Goal: Information Seeking & Learning: Get advice/opinions

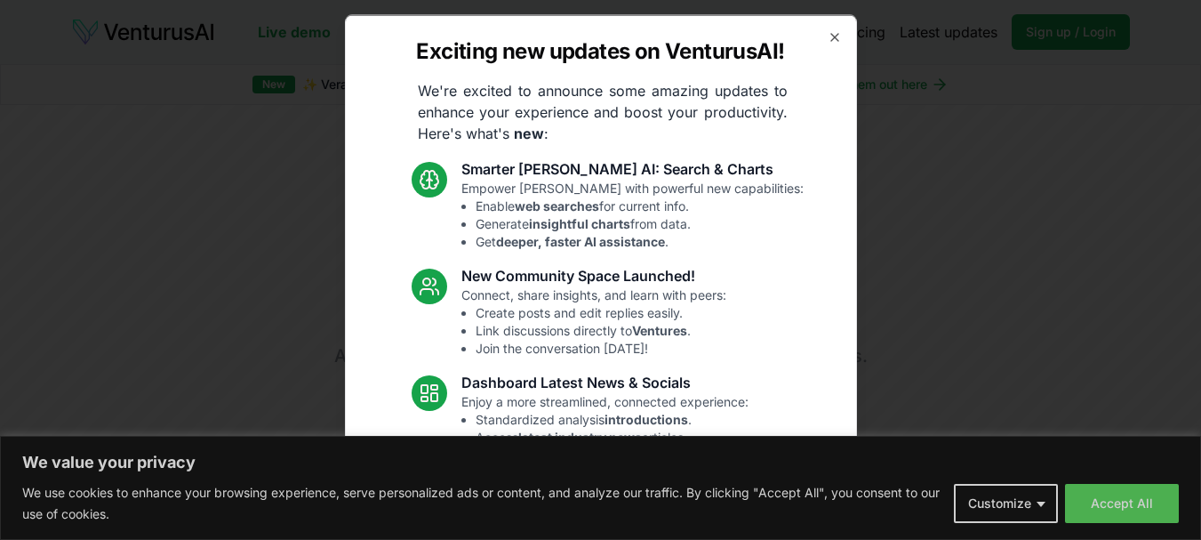
click at [828, 36] on icon "button" at bounding box center [835, 36] width 14 height 14
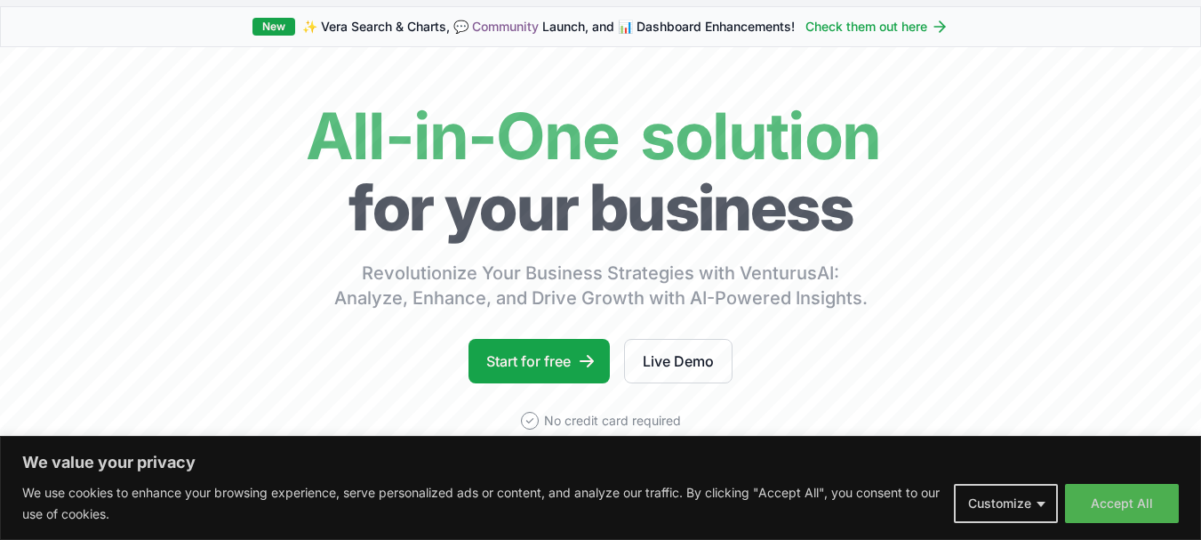
scroll to position [89, 0]
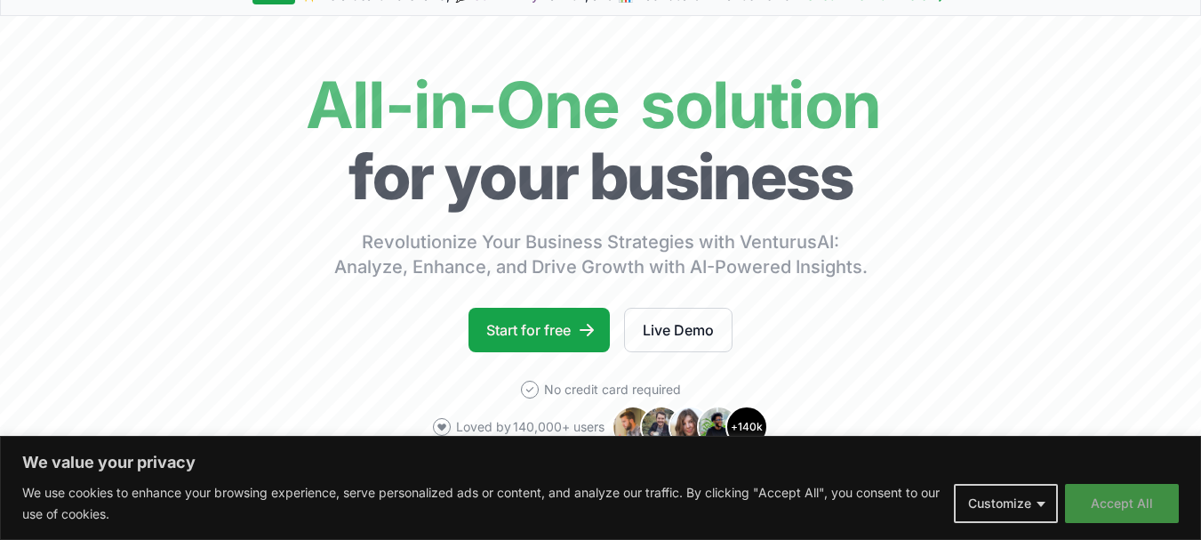
click at [1118, 502] on button "Accept All" at bounding box center [1122, 503] width 114 height 39
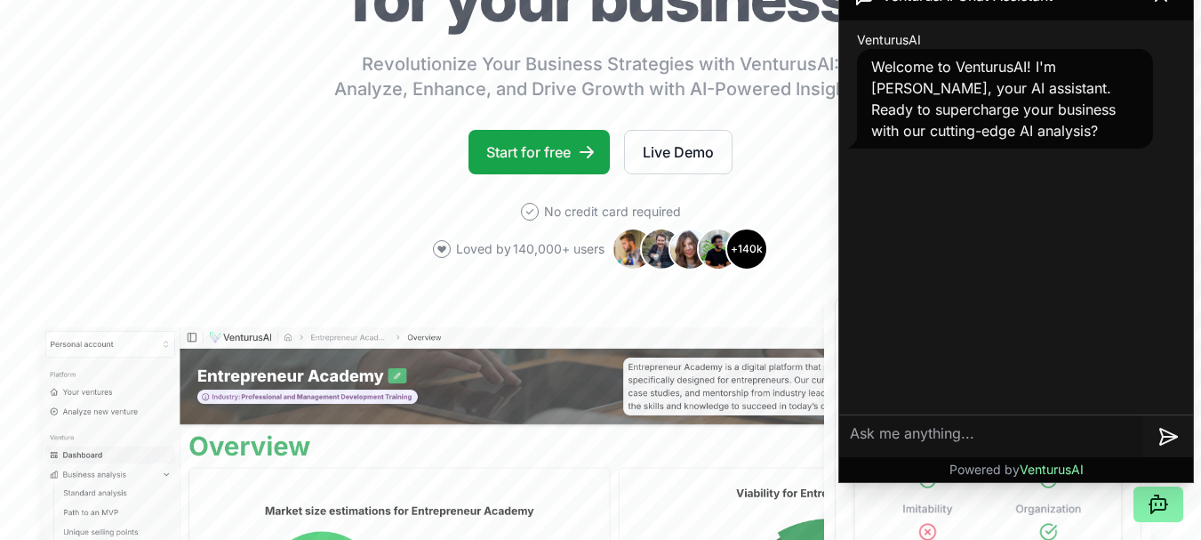
scroll to position [178, 0]
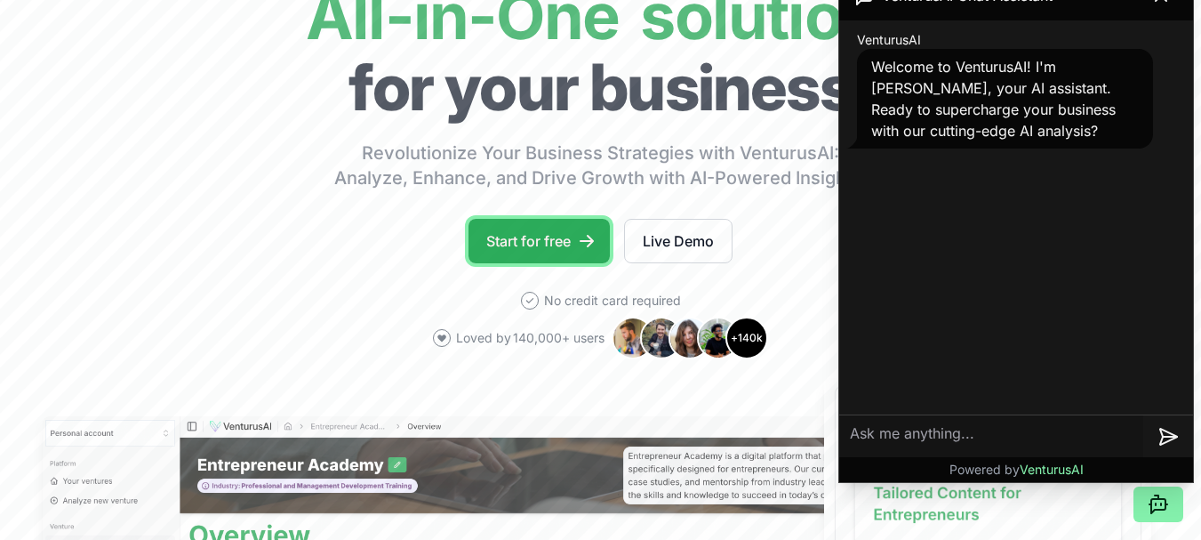
click at [501, 236] on link "Start for free" at bounding box center [539, 241] width 141 height 44
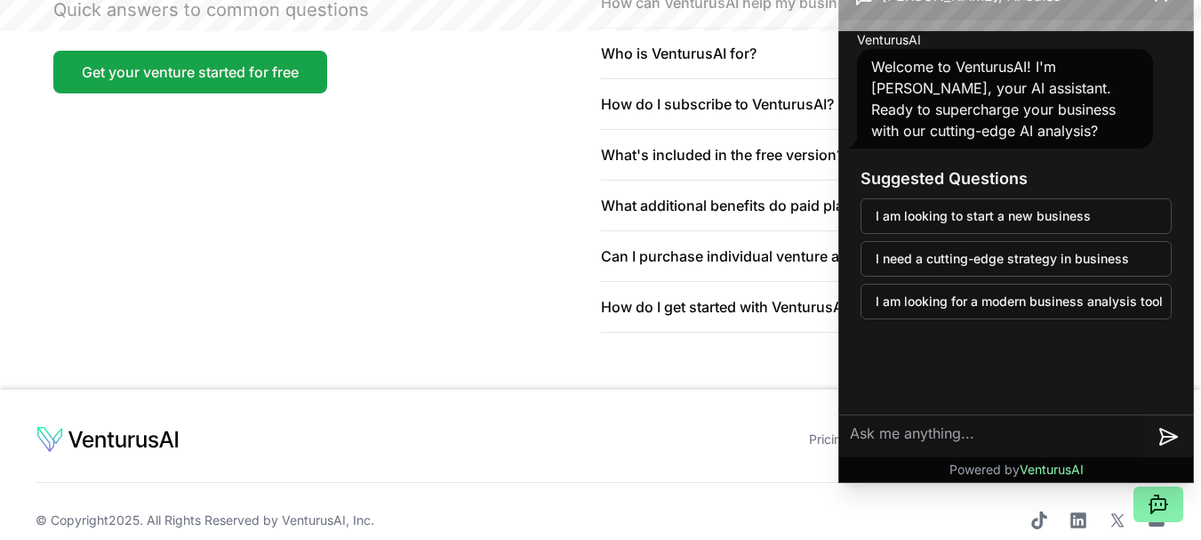
scroll to position [4410, 0]
click at [1141, 442] on textarea at bounding box center [991, 436] width 304 height 43
click at [1171, 441] on icon at bounding box center [1168, 436] width 21 height 21
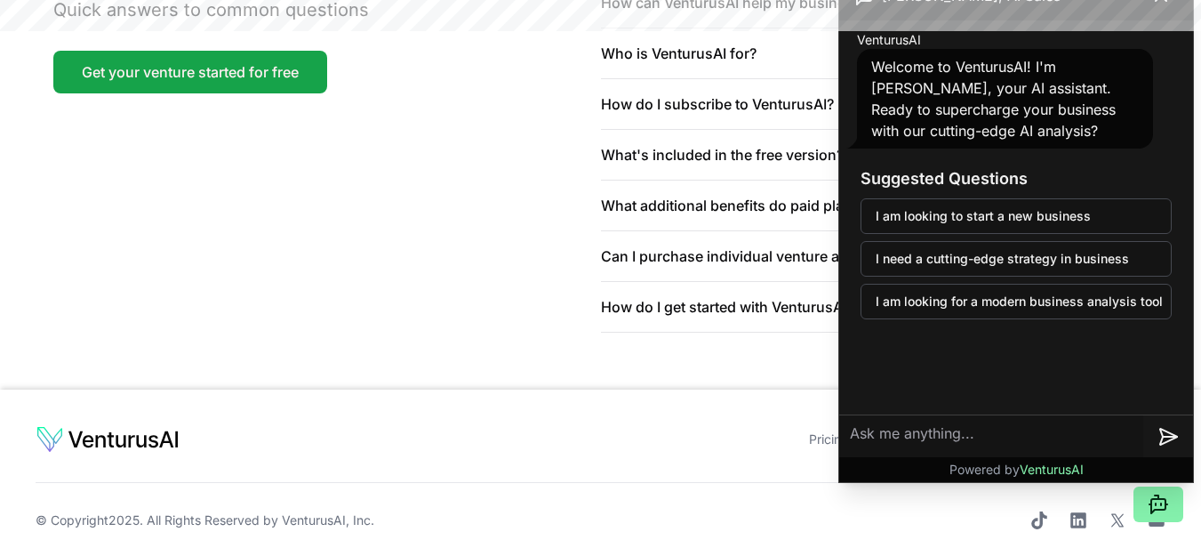
click at [968, 452] on textarea at bounding box center [991, 436] width 304 height 43
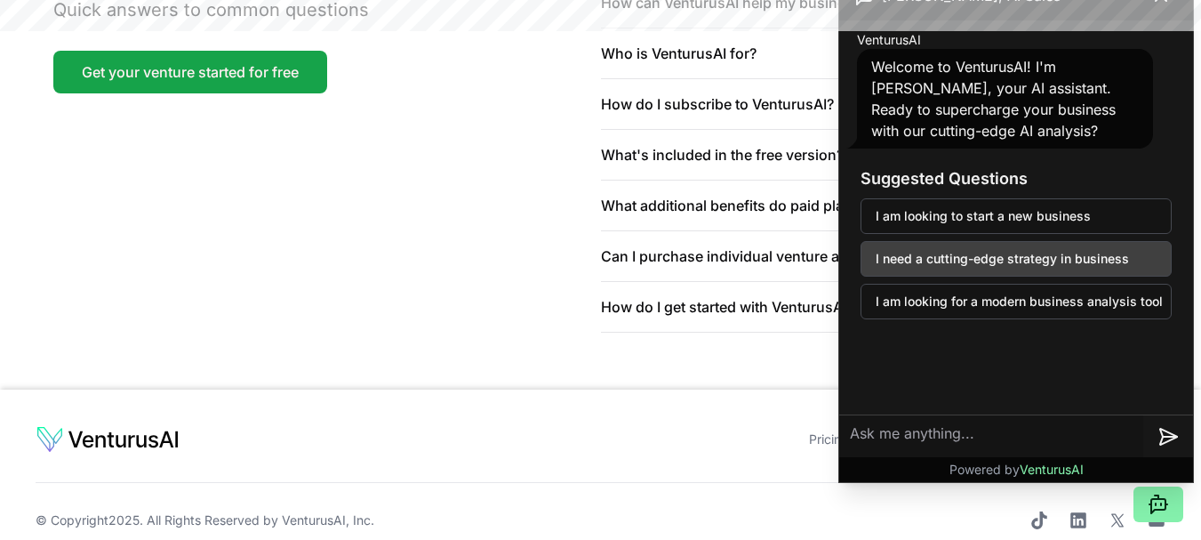
click at [1005, 258] on button "I need a cutting-edge strategy in business" at bounding box center [1016, 259] width 311 height 36
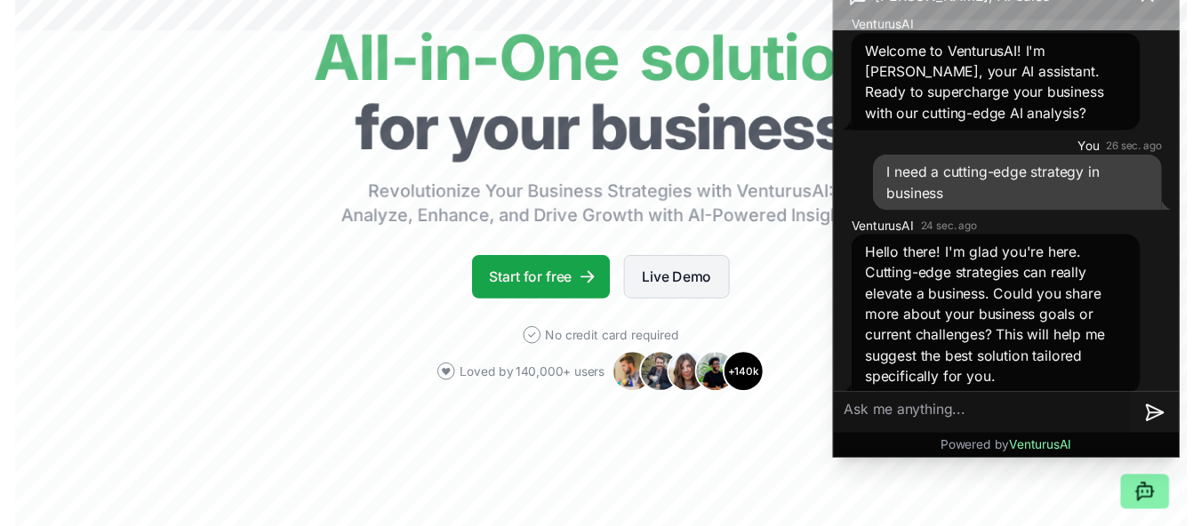
scroll to position [0, 0]
